Goal: Task Accomplishment & Management: Manage account settings

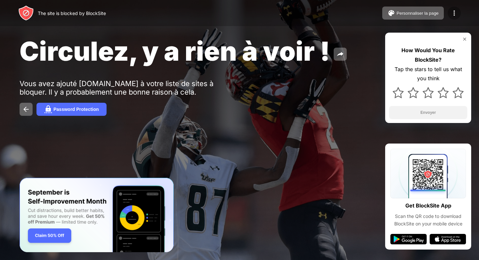
click at [456, 11] on img at bounding box center [454, 13] width 8 height 8
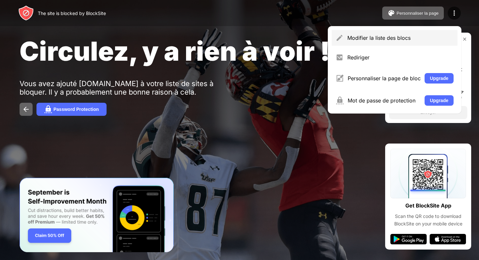
click at [371, 38] on div "Modifier la liste des blocs" at bounding box center [400, 38] width 106 height 7
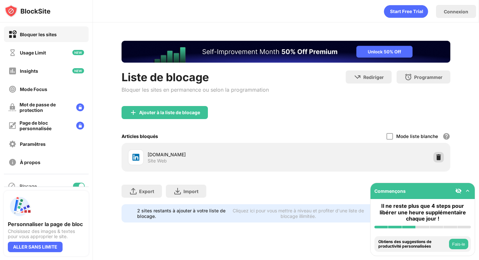
click at [438, 154] on img at bounding box center [438, 157] width 7 height 7
